Goal: Information Seeking & Learning: Find specific fact

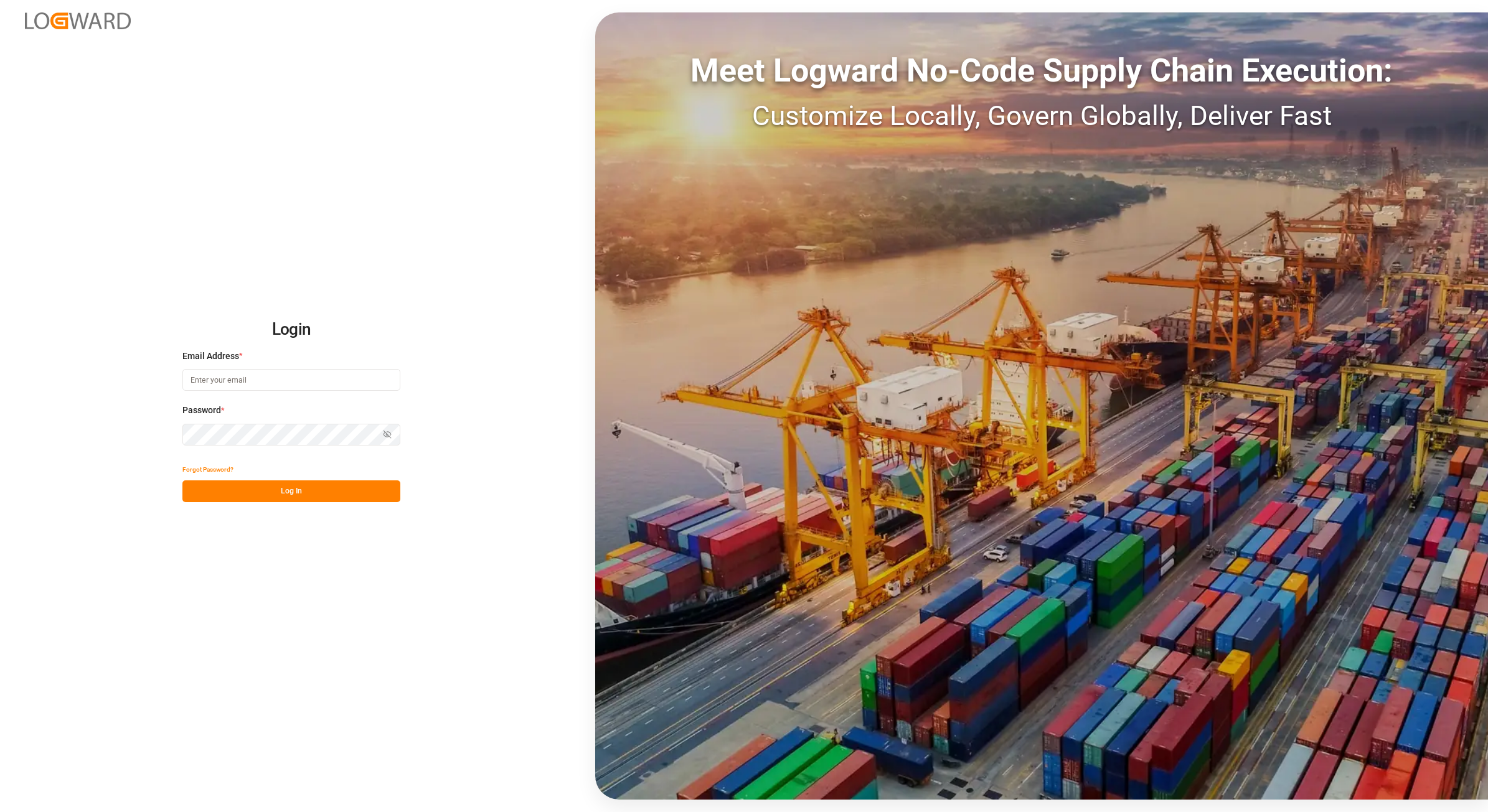
type input "[PERSON_NAME][EMAIL_ADDRESS][PERSON_NAME][DOMAIN_NAME]"
click at [264, 486] on button "Log In" at bounding box center [291, 492] width 218 height 22
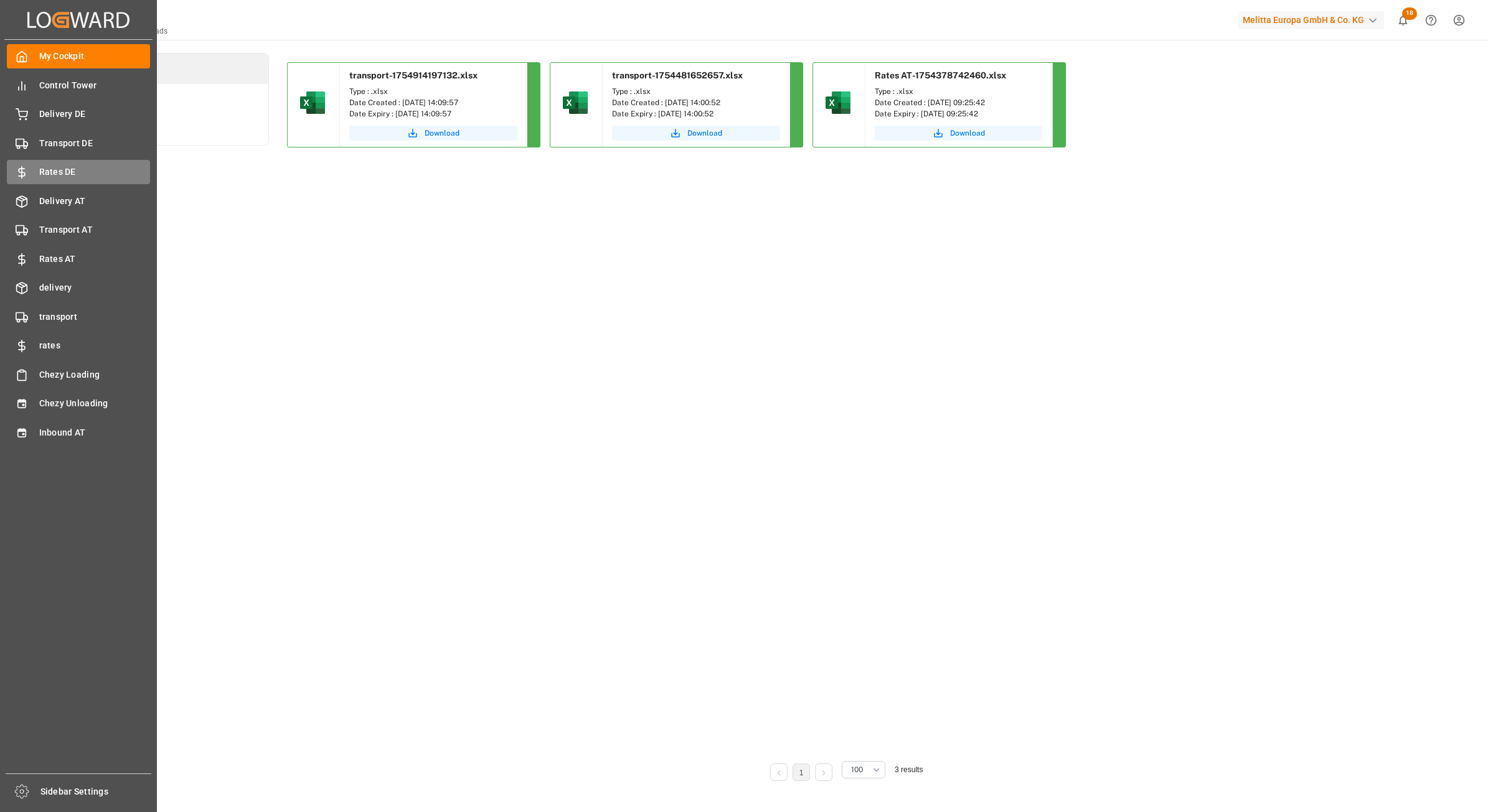
click at [71, 168] on span "Rates DE" at bounding box center [95, 172] width 112 height 13
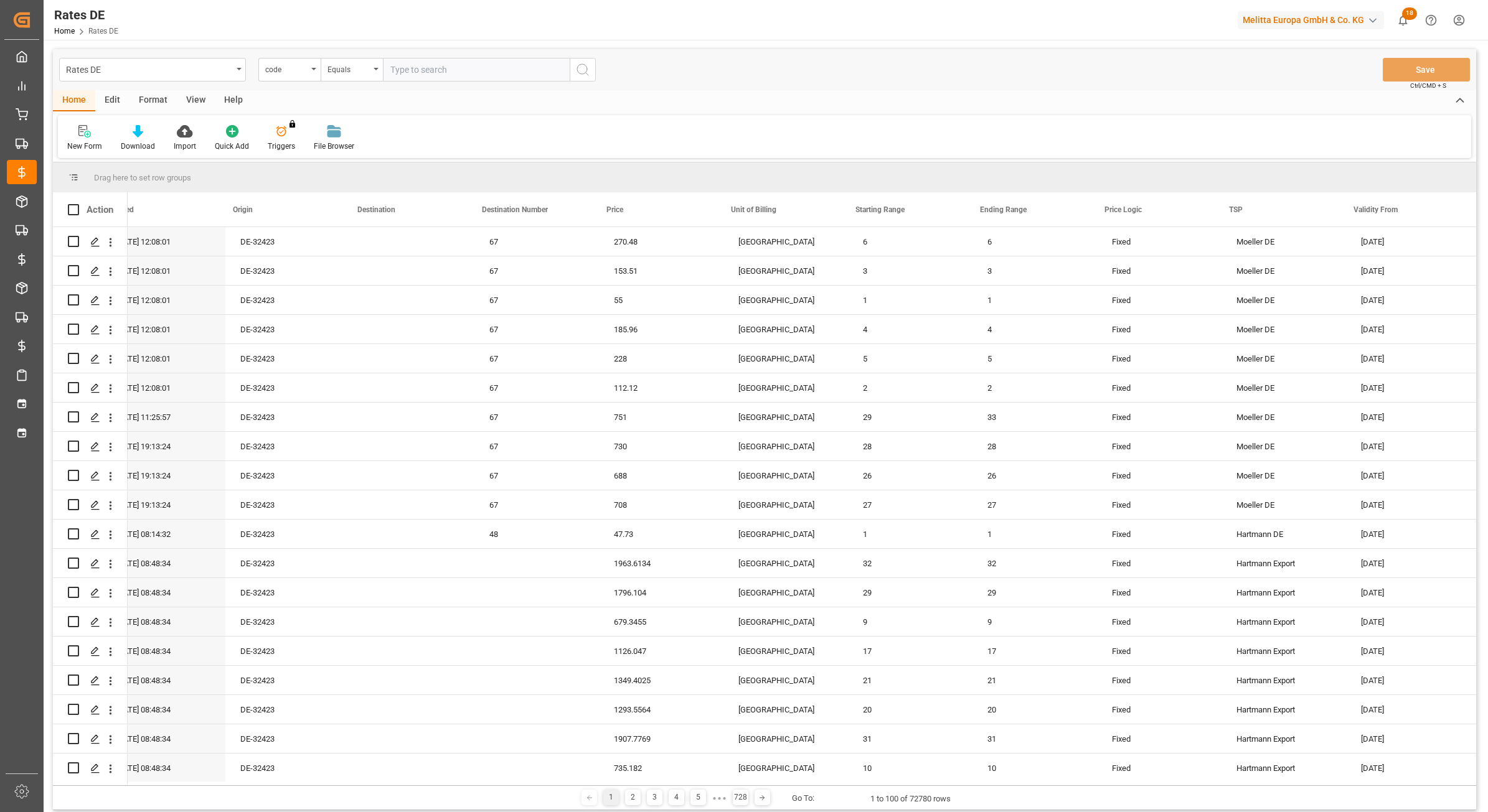
scroll to position [0, 285]
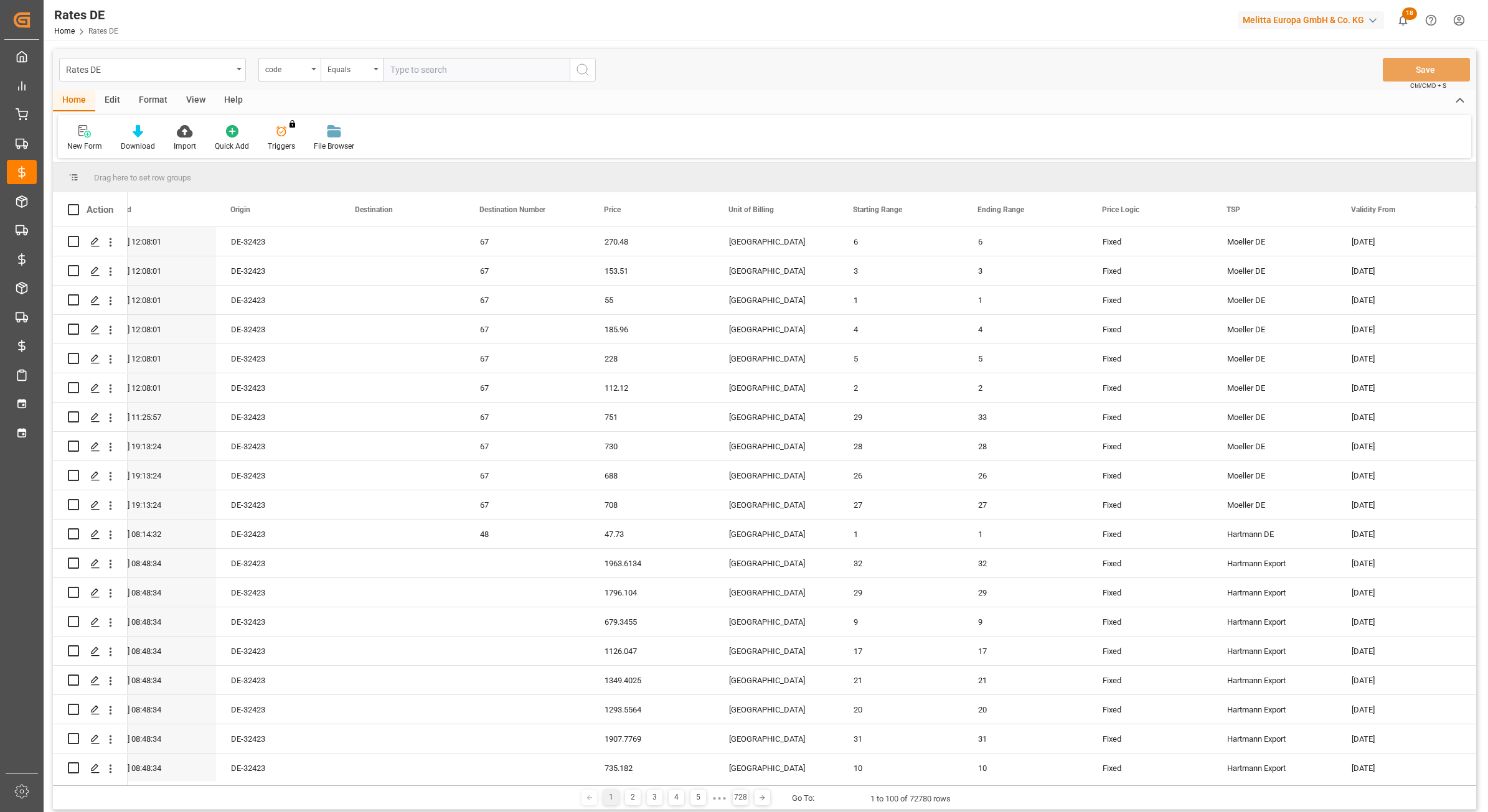
click at [405, 75] on input "text" at bounding box center [476, 70] width 187 height 23
type input "Moeller DE"
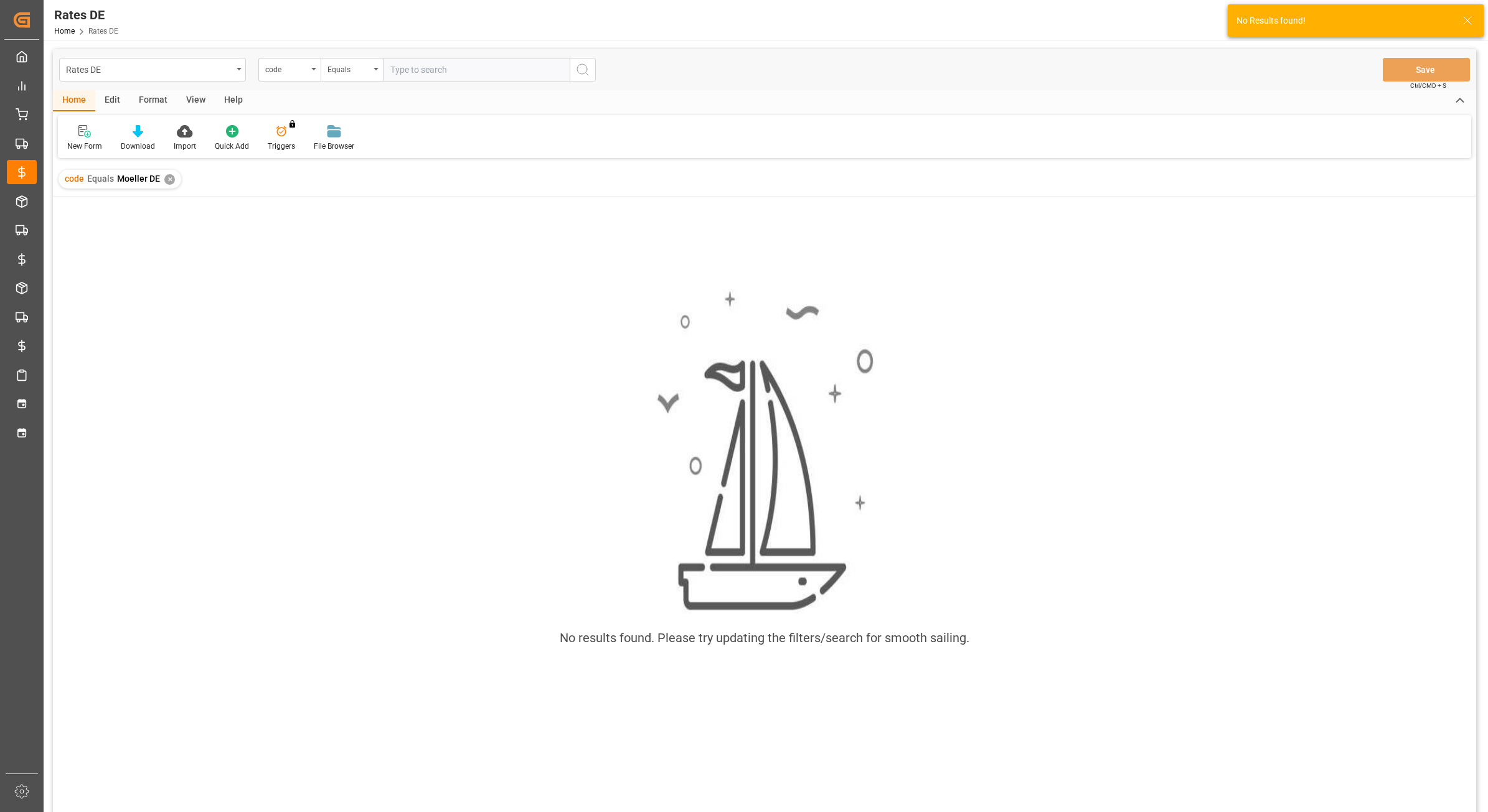
click at [170, 180] on div "✕" at bounding box center [170, 180] width 11 height 11
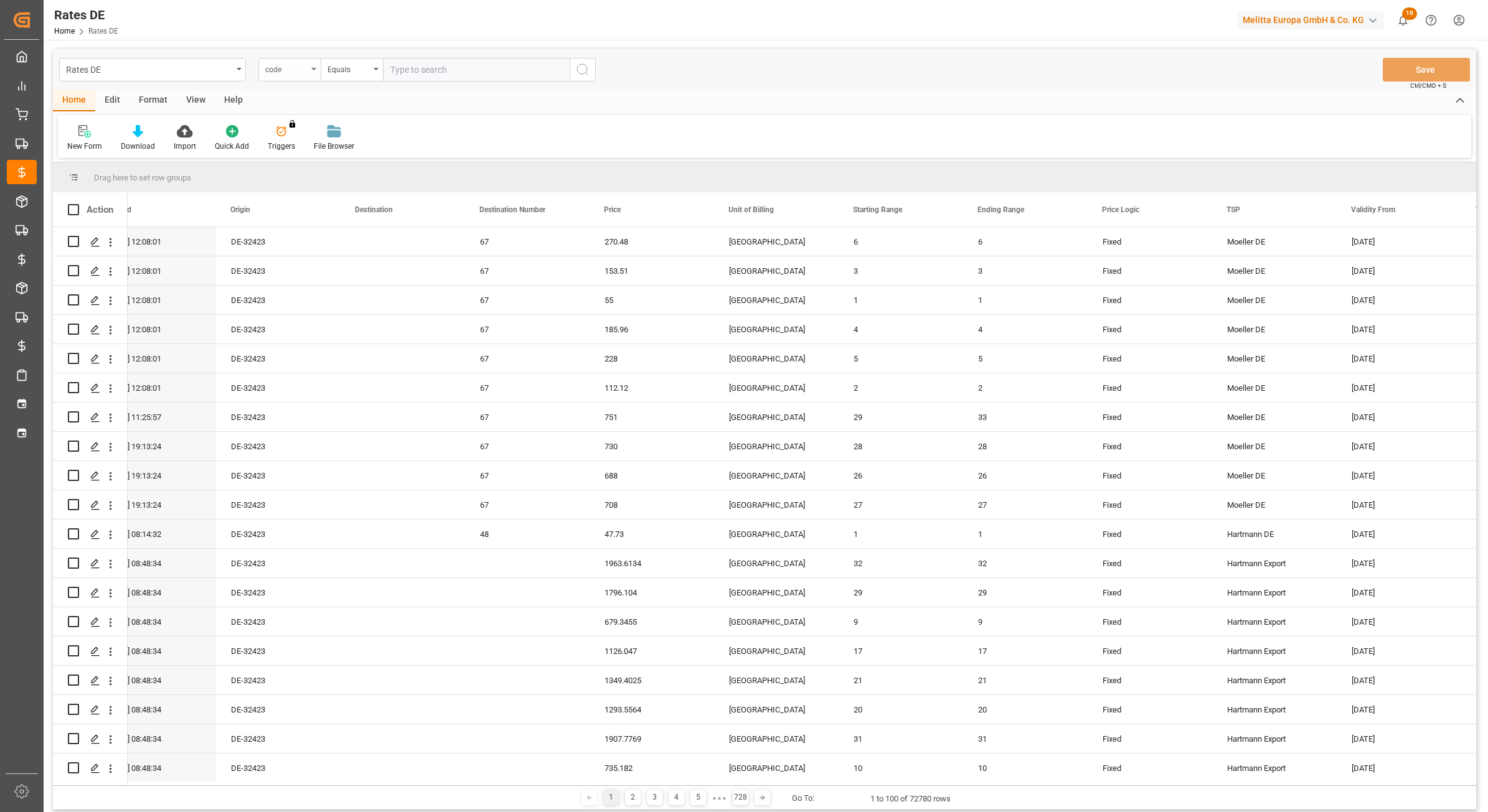
click at [276, 72] on div "code" at bounding box center [286, 68] width 42 height 14
type input "ts"
click at [305, 127] on div "TSP" at bounding box center [352, 127] width 185 height 26
click at [420, 70] on input "text" at bounding box center [476, 70] width 187 height 23
type input "Moeller DE"
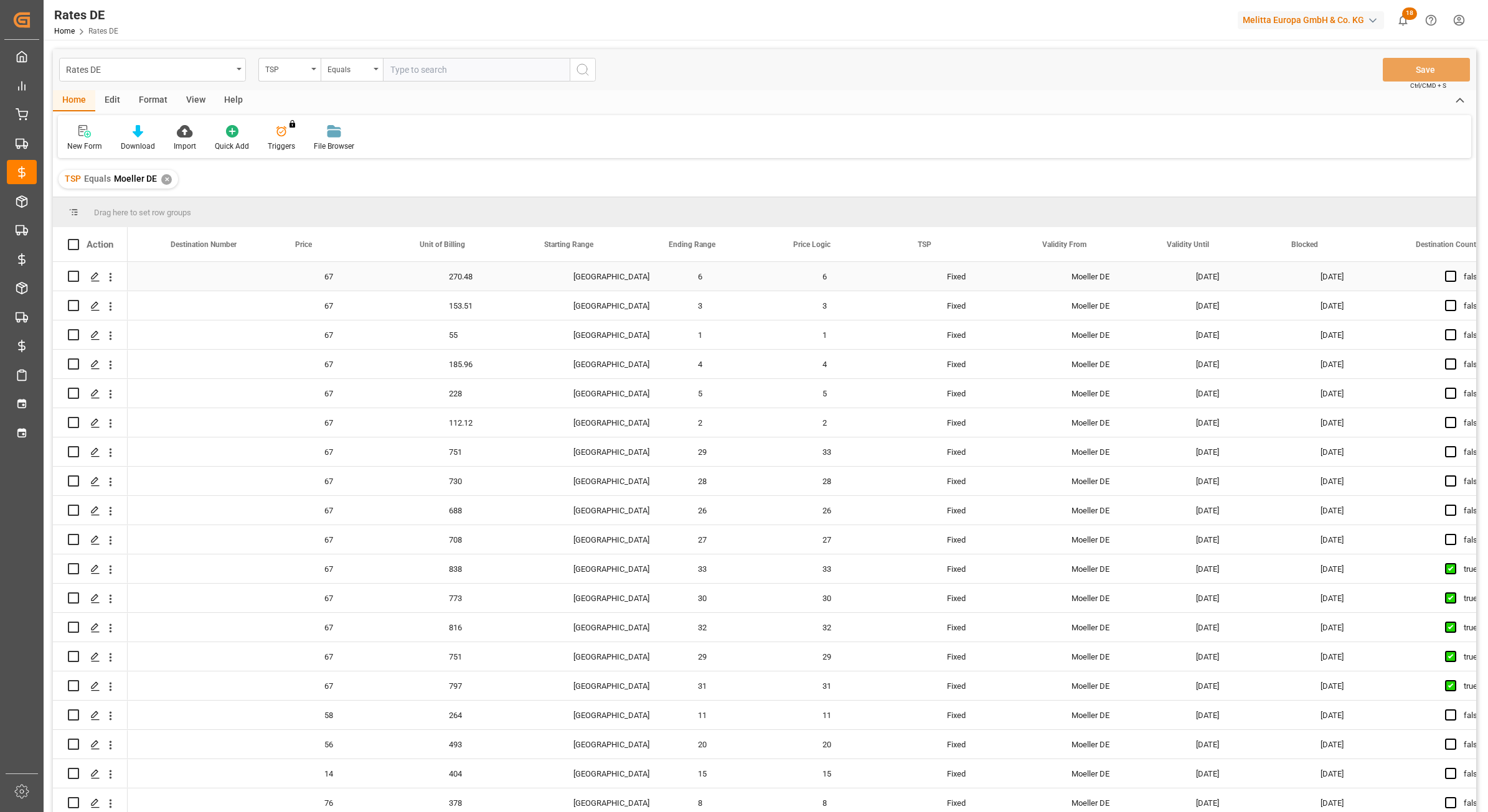
scroll to position [0, 597]
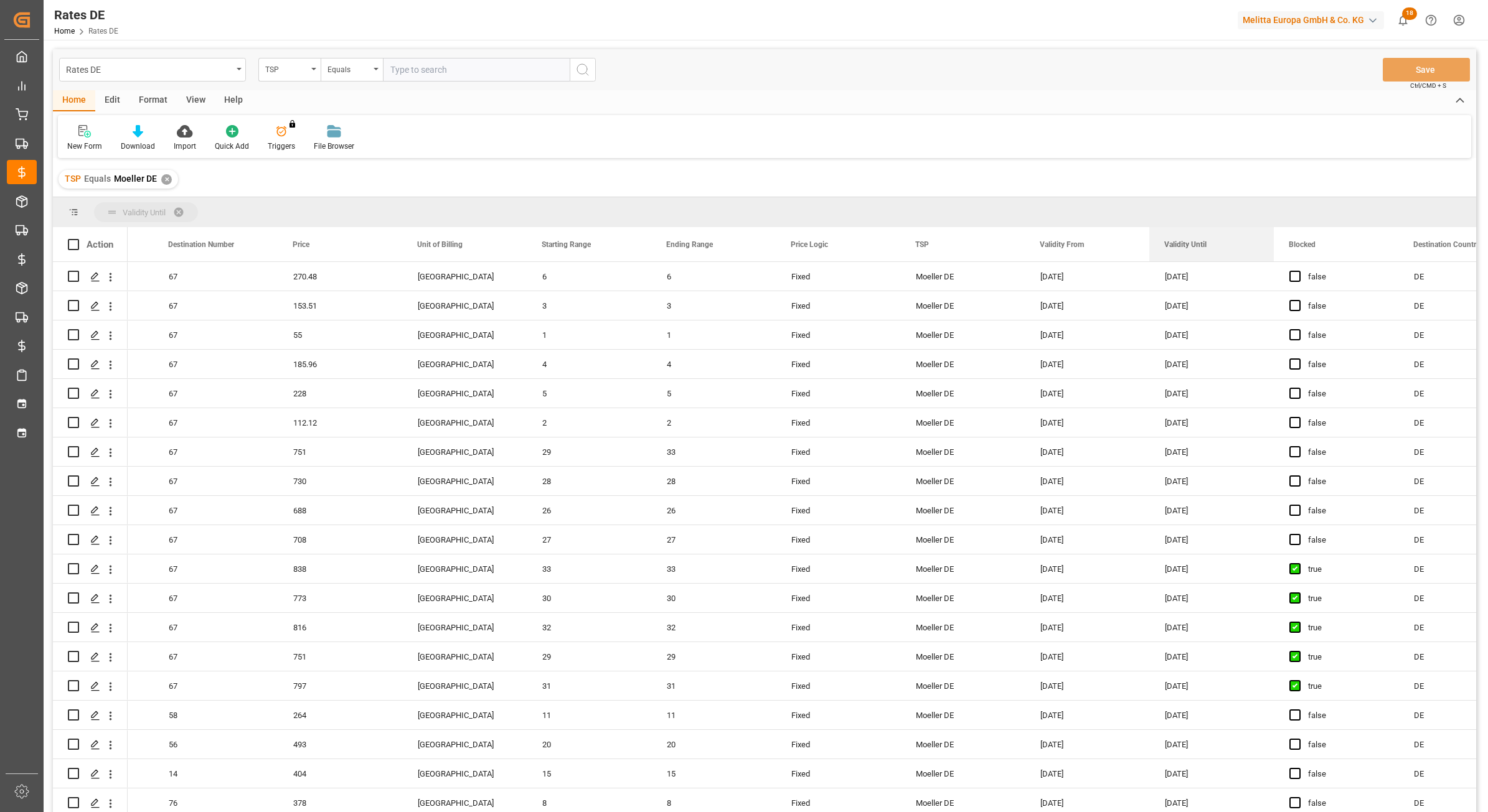
drag, startPoint x: 687, startPoint y: 224, endPoint x: 195, endPoint y: 231, distance: 492.0
click at [1164, 231] on div "Validity Until" at bounding box center [1205, 244] width 83 height 34
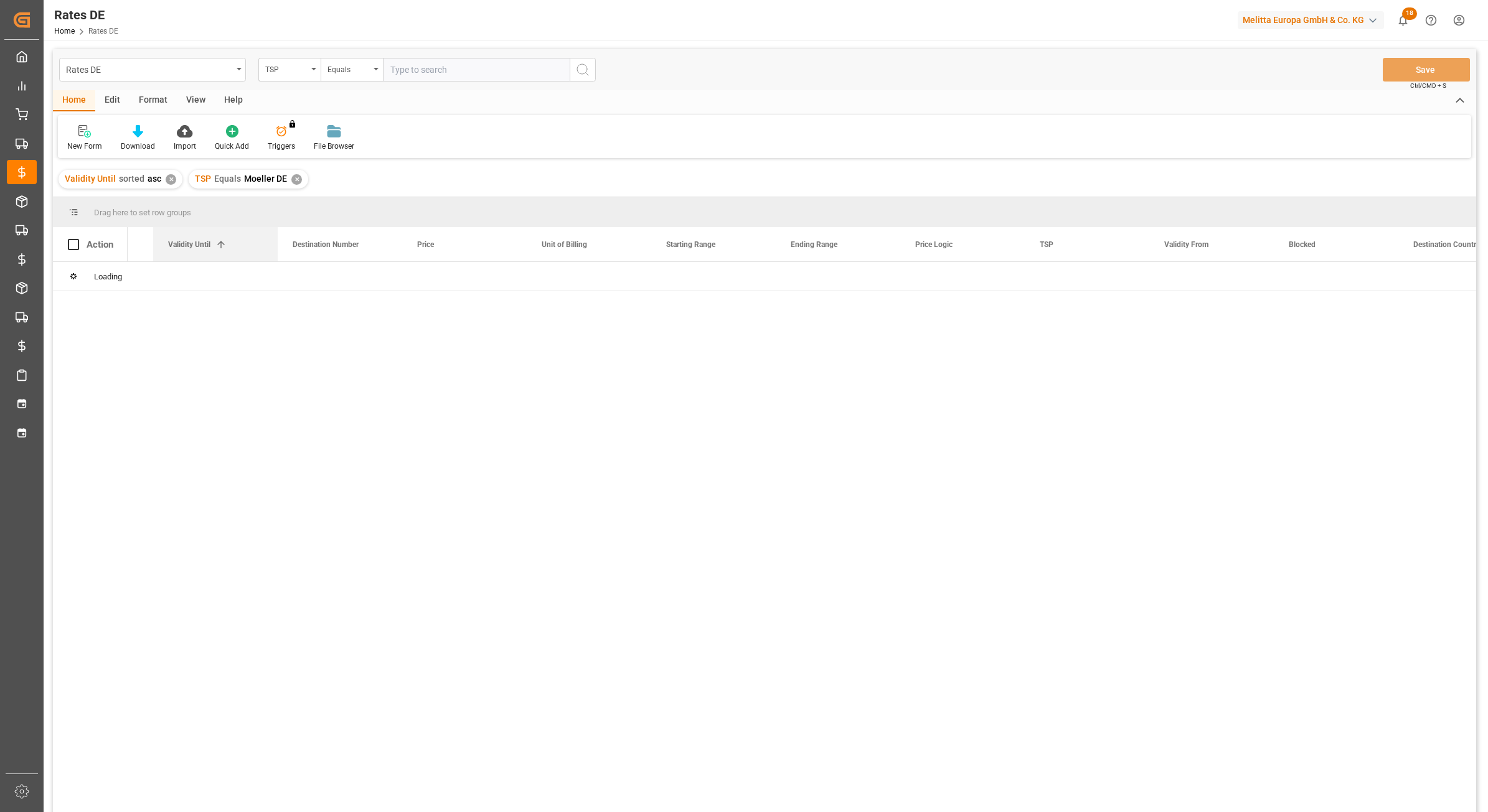
drag, startPoint x: 187, startPoint y: 244, endPoint x: 138, endPoint y: 196, distance: 68.6
click at [138, 197] on div "Drag here to set row groups Drag here to set column labels Action Origin Destin…" at bounding box center [765, 508] width 1423 height 623
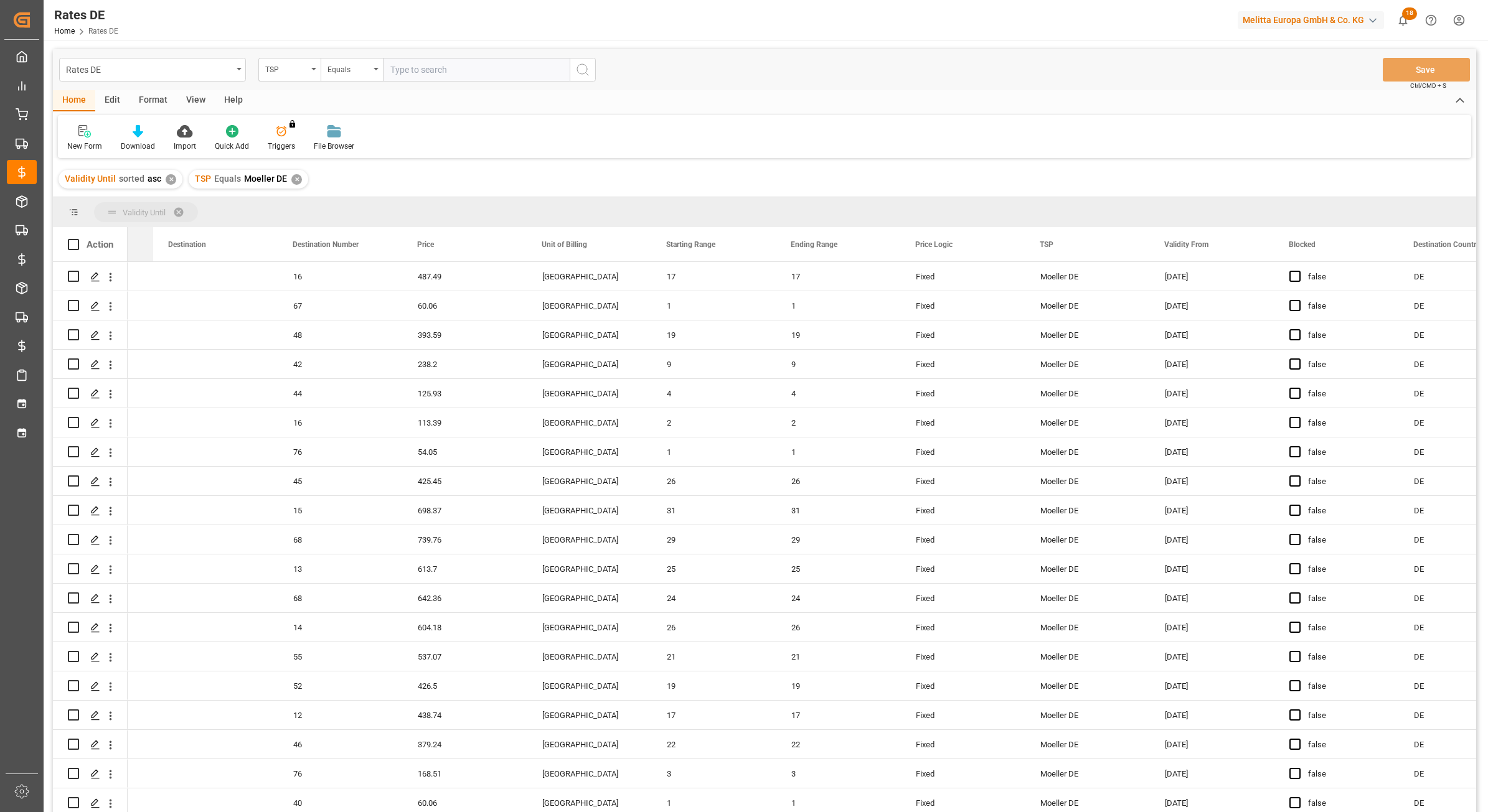
drag, startPoint x: 180, startPoint y: 257, endPoint x: 132, endPoint y: 221, distance: 60.0
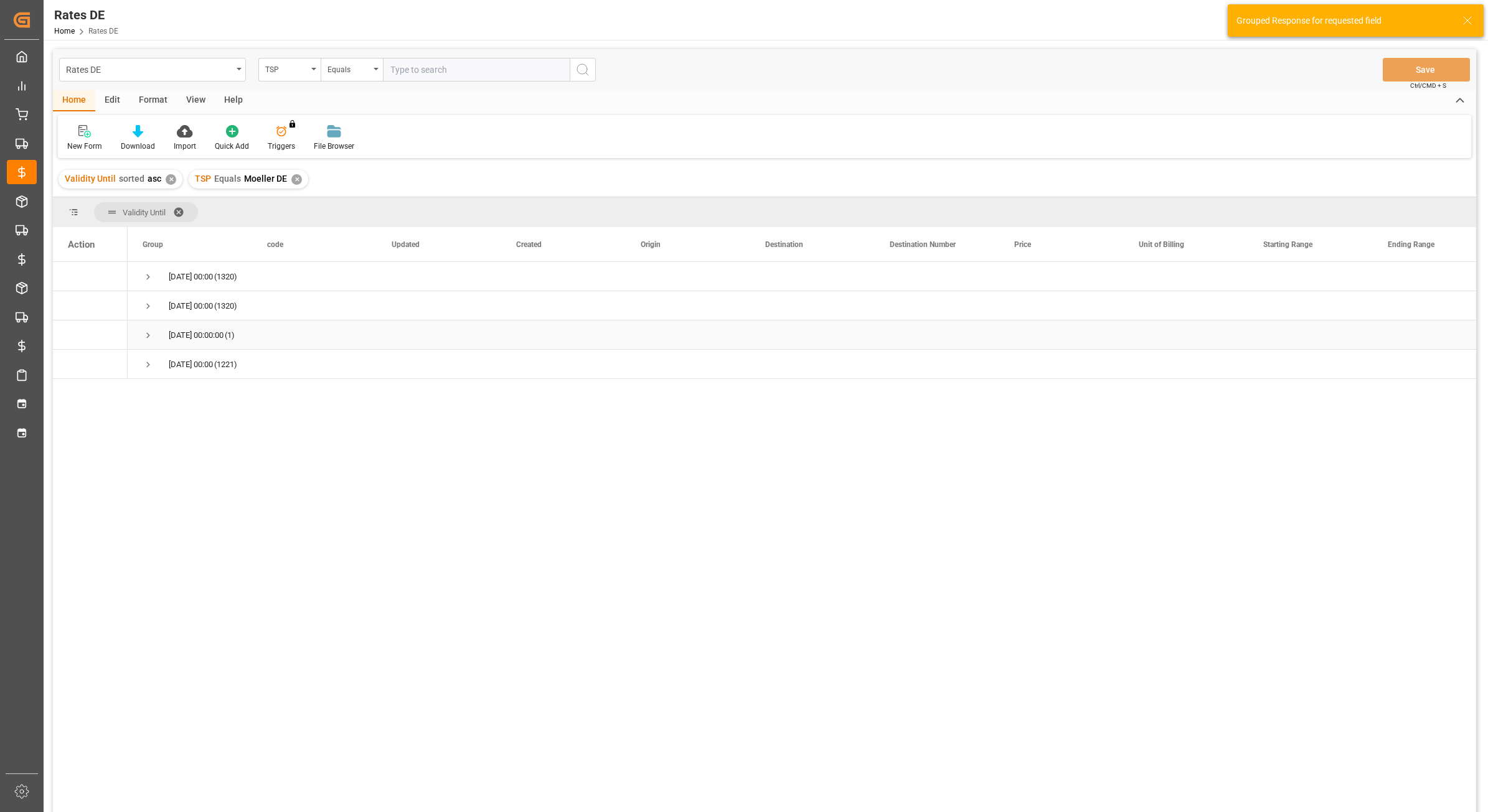
click at [132, 342] on div "[DATE] 00:00:00 (1)" at bounding box center [190, 335] width 124 height 29
click at [150, 341] on span "Press SPACE to select this row." at bounding box center [148, 336] width 11 height 29
